Goal: Navigation & Orientation: Find specific page/section

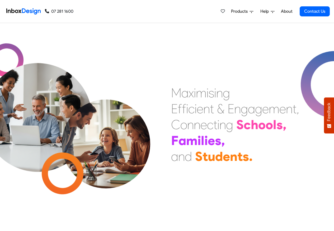
scroll to position [158, 0]
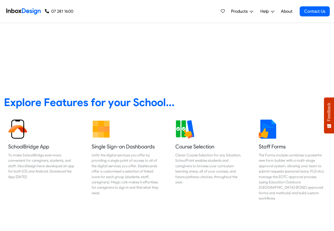
click at [286, 11] on link "About" at bounding box center [286, 11] width 15 height 11
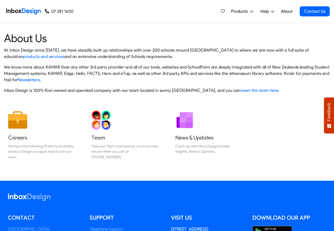
click at [26, 11] on img at bounding box center [23, 11] width 34 height 11
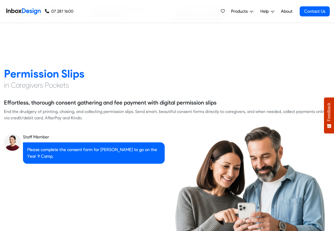
scroll to position [697, 0]
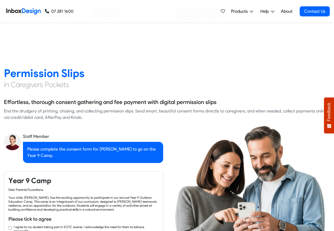
checkbox input "true"
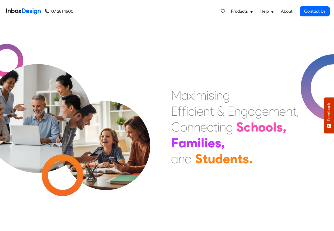
click at [287, 12] on link "About" at bounding box center [286, 11] width 15 height 11
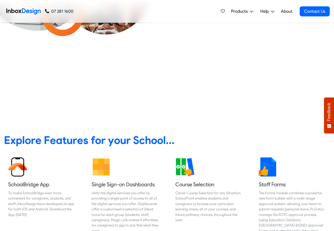
scroll to position [95, 0]
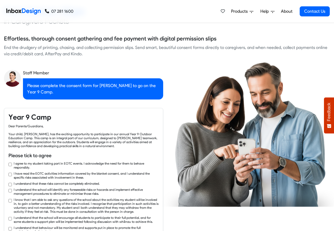
checkbox input "true"
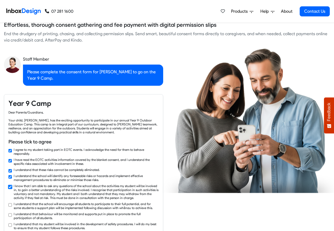
checkbox input "true"
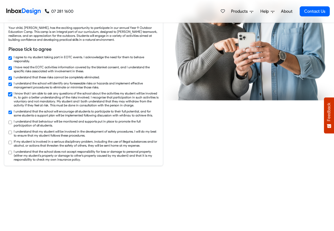
checkbox input "true"
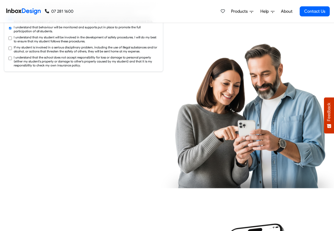
checkbox input "true"
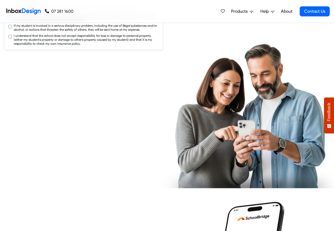
checkbox input "true"
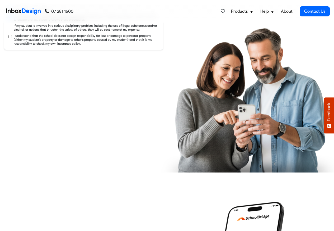
checkbox input "true"
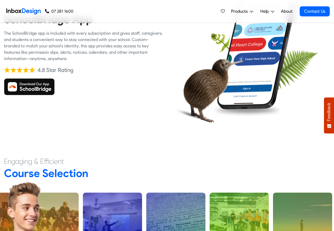
scroll to position [3152, 0]
